Goal: Task Accomplishment & Management: Complete application form

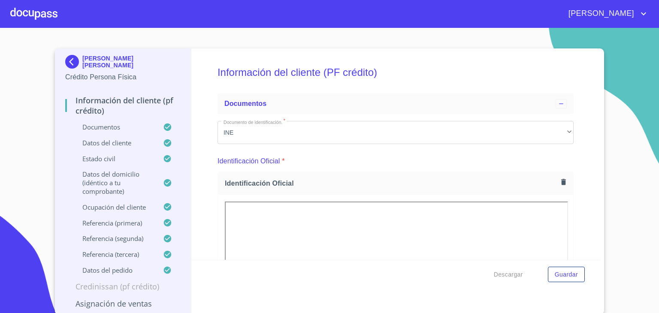
scroll to position [89, 0]
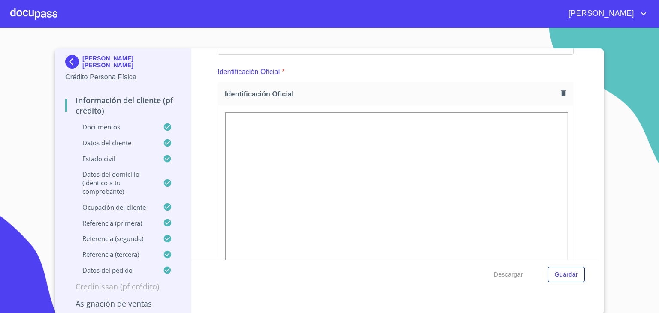
click at [33, 1] on div at bounding box center [33, 13] width 47 height 27
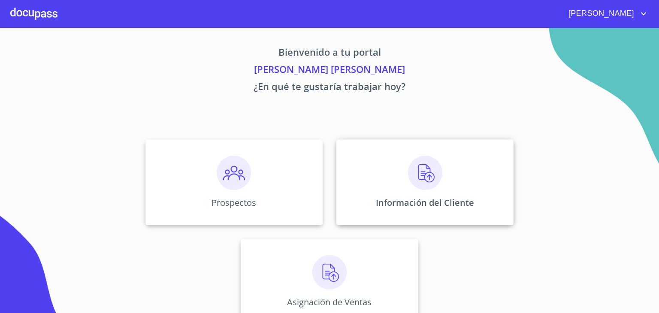
click at [445, 161] on div "Información del Cliente" at bounding box center [424, 182] width 177 height 86
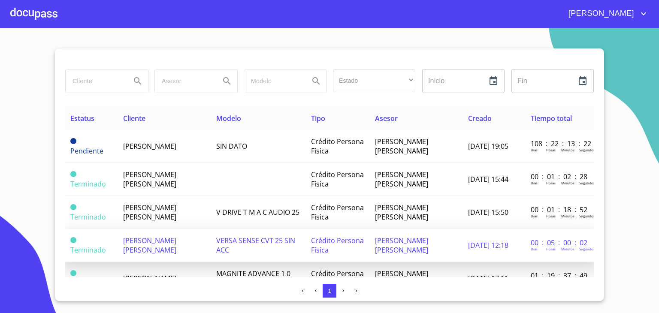
click at [142, 245] on span "[PERSON_NAME] [PERSON_NAME]" at bounding box center [149, 245] width 53 height 19
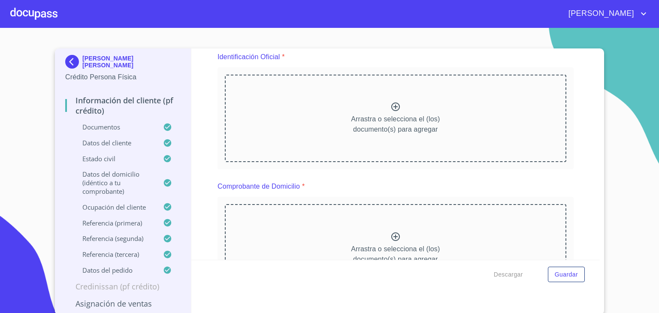
scroll to position [105, 0]
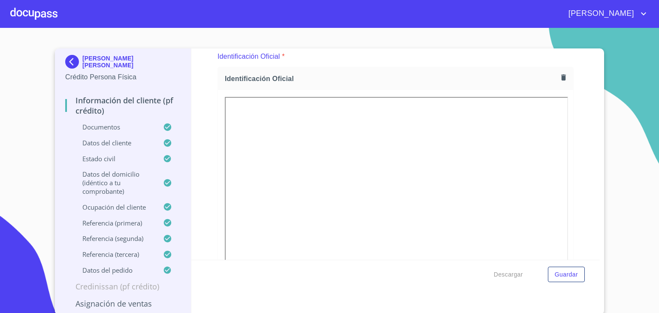
click at [35, 14] on div at bounding box center [33, 13] width 47 height 27
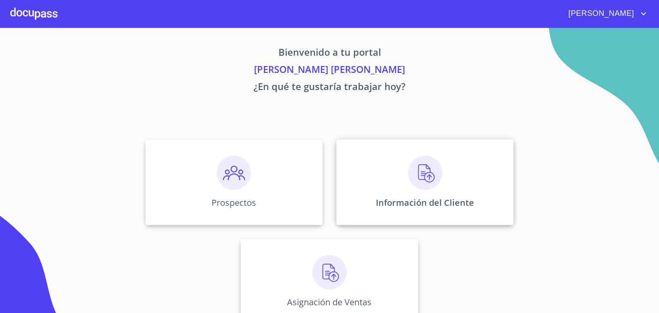
click at [391, 179] on div "Información del Cliente" at bounding box center [424, 182] width 177 height 86
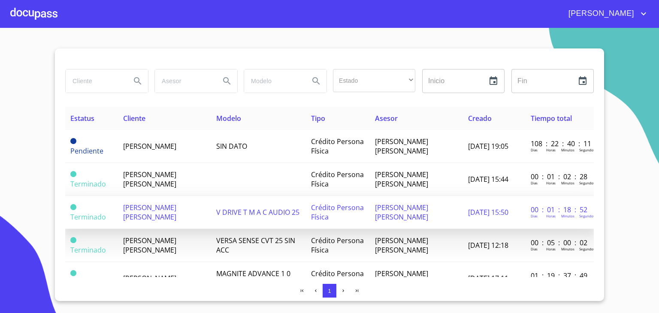
click at [151, 210] on span "[PERSON_NAME] [PERSON_NAME]" at bounding box center [149, 212] width 53 height 19
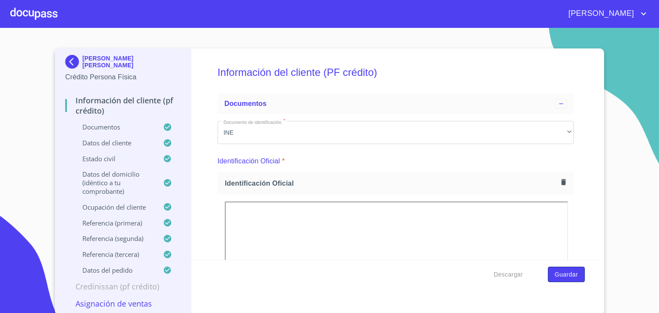
click at [563, 275] on span "Guardar" at bounding box center [566, 274] width 23 height 11
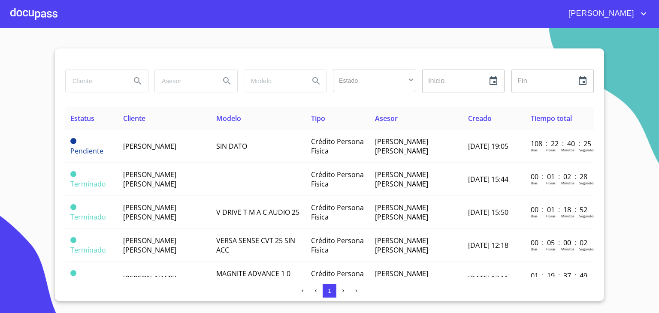
click at [33, 11] on div at bounding box center [33, 13] width 47 height 27
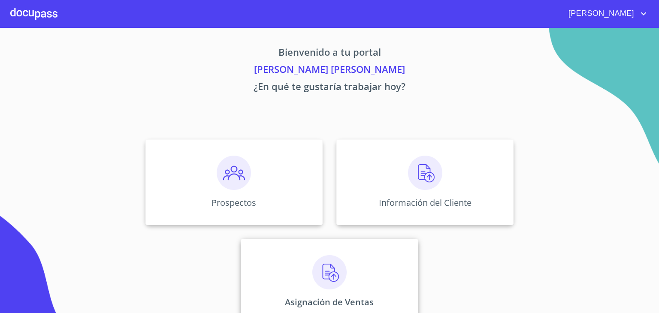
click at [325, 273] on img at bounding box center [329, 272] width 34 height 34
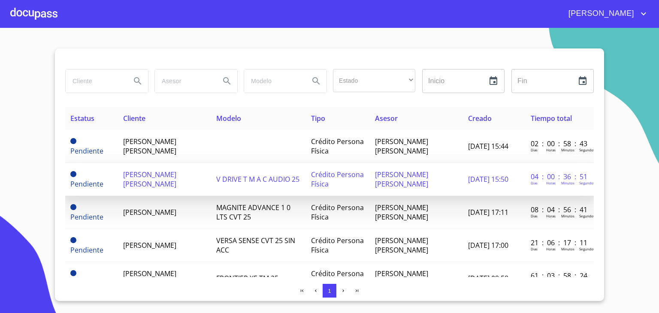
click at [129, 177] on span "[PERSON_NAME] [PERSON_NAME]" at bounding box center [149, 179] width 53 height 19
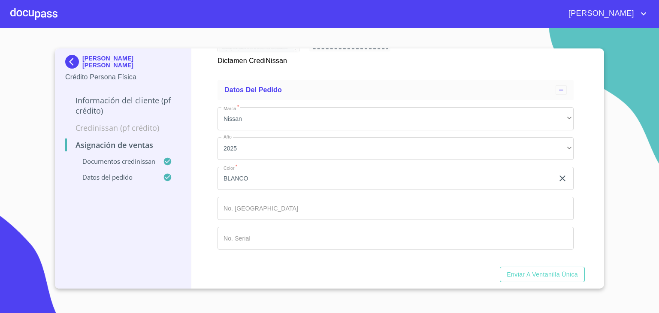
scroll to position [711, 0]
click at [546, 274] on span "Enviar a Ventanilla única" at bounding box center [542, 274] width 71 height 11
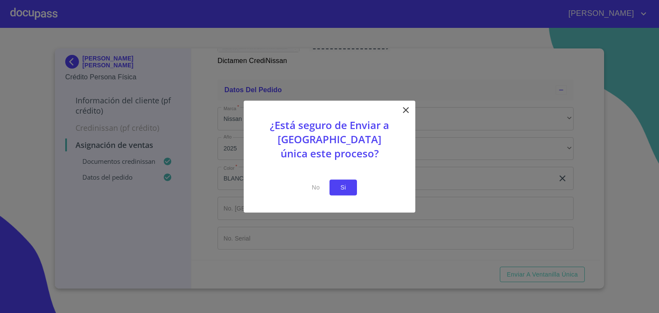
click at [348, 188] on span "Si" at bounding box center [343, 187] width 14 height 11
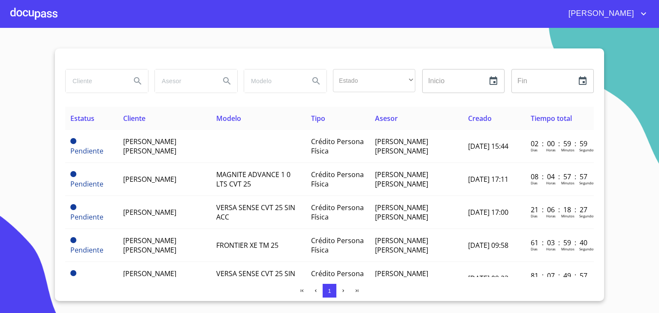
click at [27, 6] on div at bounding box center [33, 13] width 47 height 27
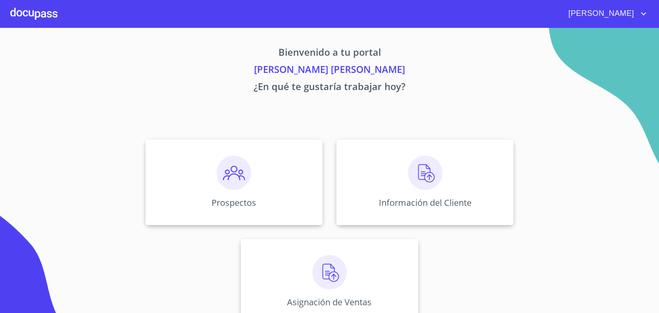
click at [417, 172] on img at bounding box center [425, 173] width 34 height 34
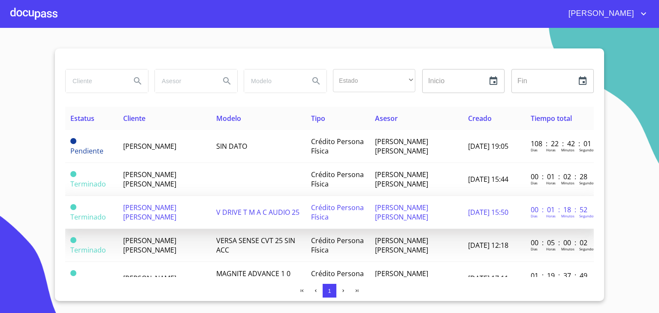
click at [142, 213] on td "[PERSON_NAME] [PERSON_NAME]" at bounding box center [164, 212] width 93 height 33
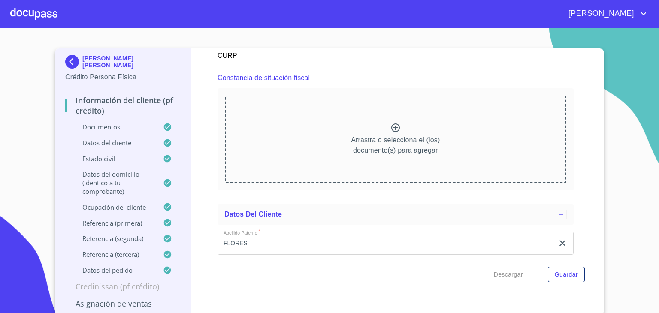
scroll to position [2494, 0]
